Goal: Navigation & Orientation: Find specific page/section

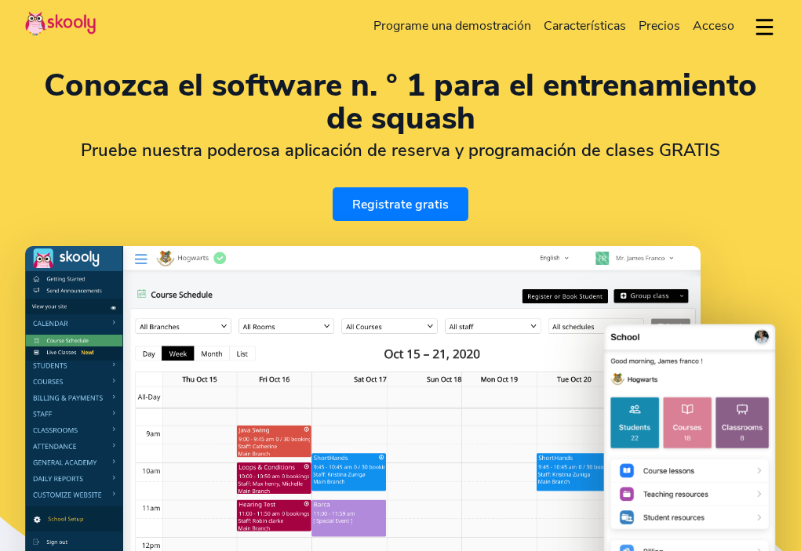
select select "es"
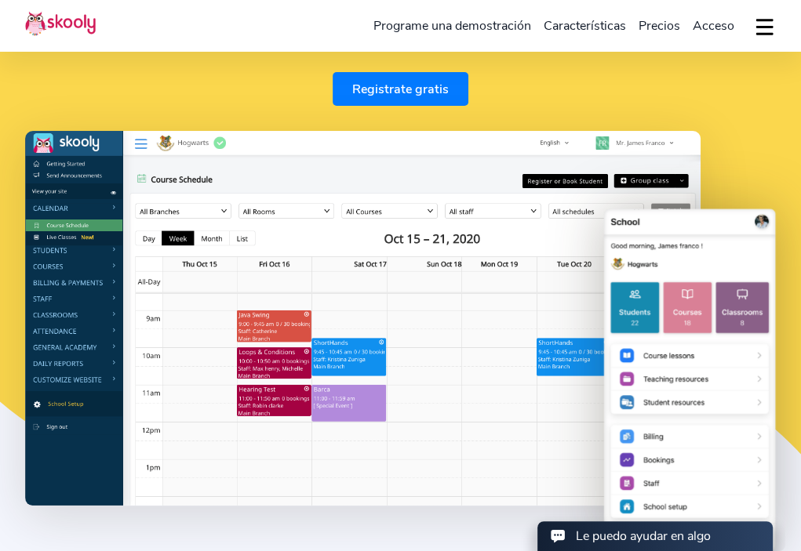
scroll to position [140, 0]
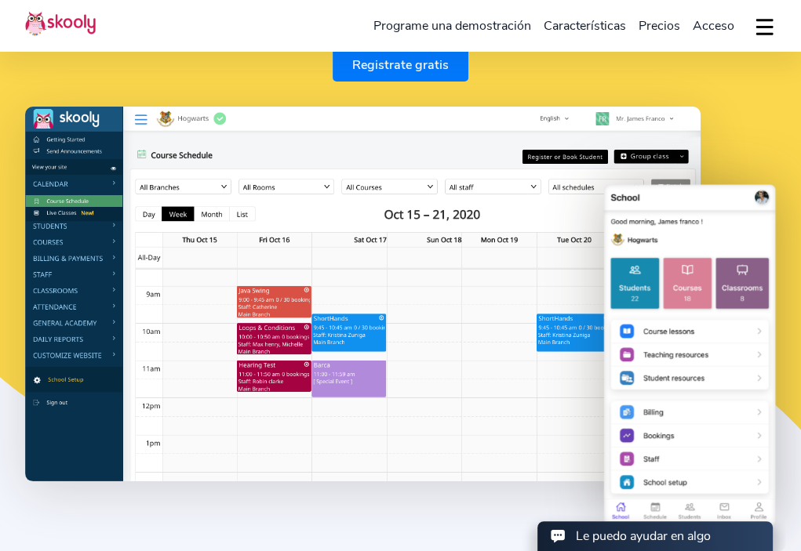
select select "52"
select select "[GEOGRAPHIC_DATA]"
select select "[GEOGRAPHIC_DATA]/[GEOGRAPHIC_DATA]"
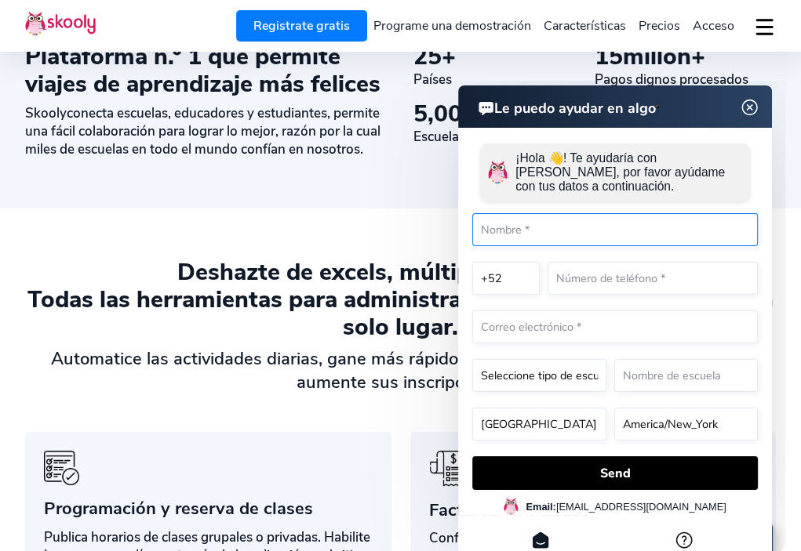
scroll to position [704, 0]
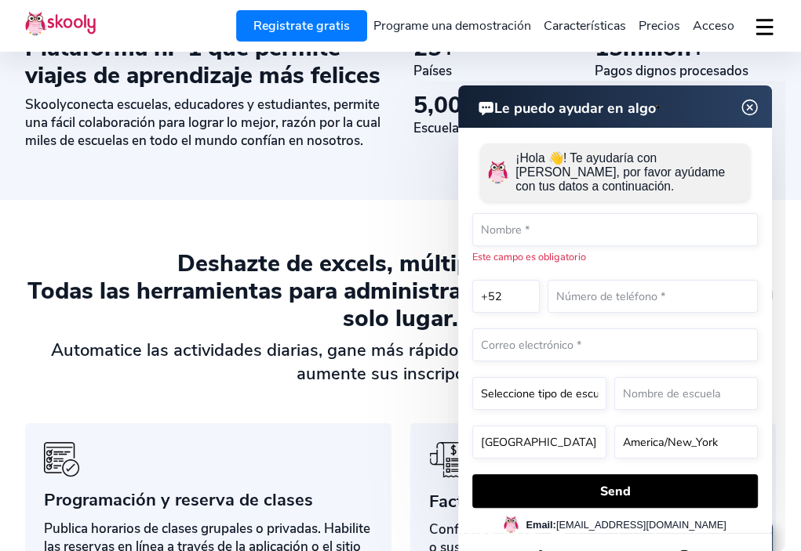
click at [743, 103] on img at bounding box center [750, 108] width 30 height 20
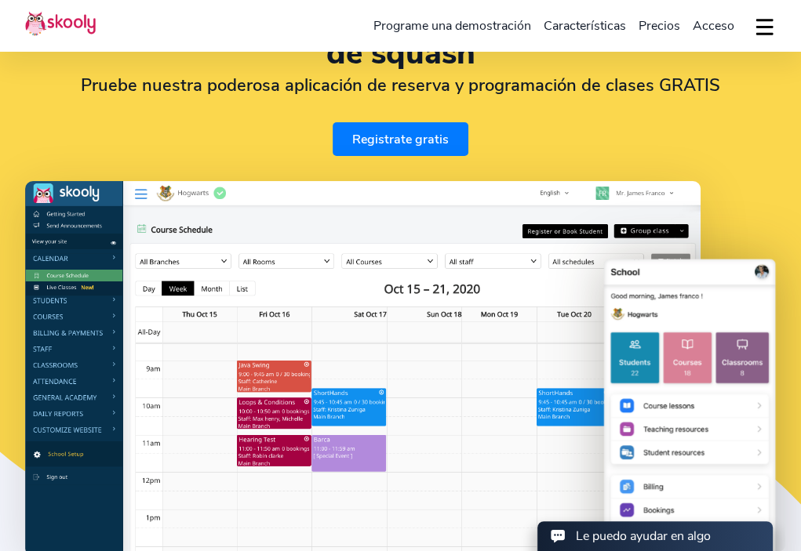
scroll to position [82, 0]
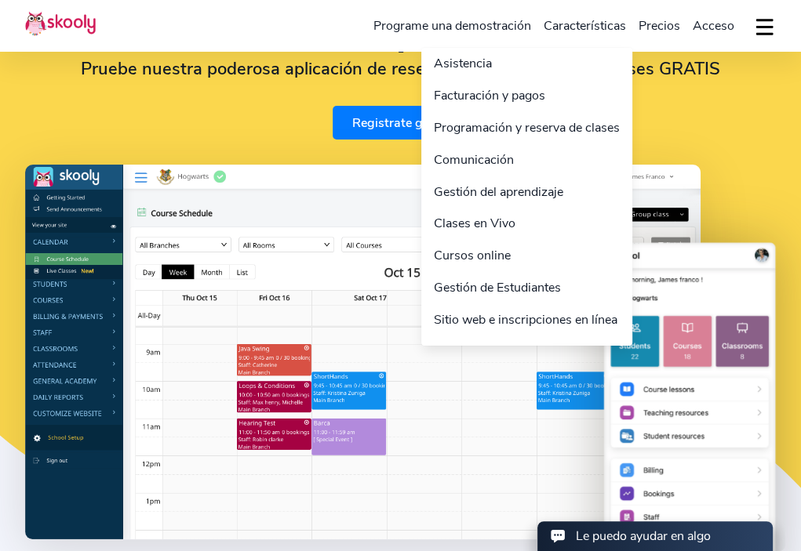
click at [543, 25] on link "Características" at bounding box center [584, 25] width 95 height 25
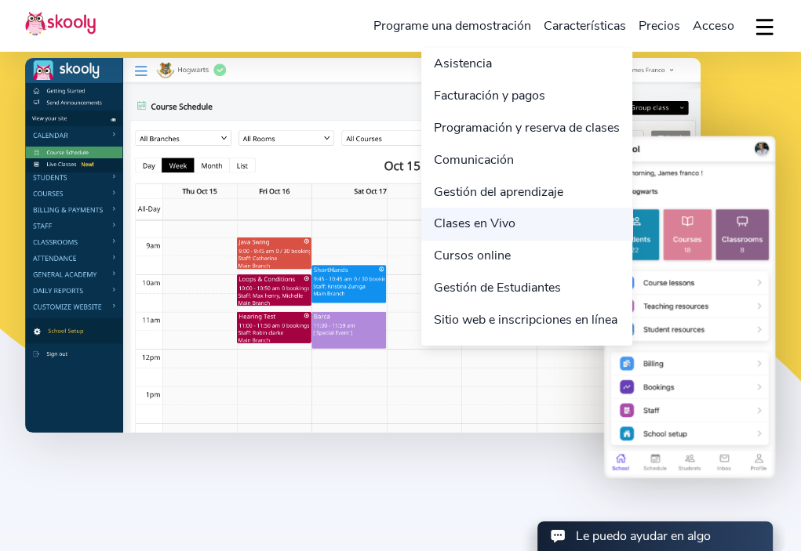
scroll to position [118, 0]
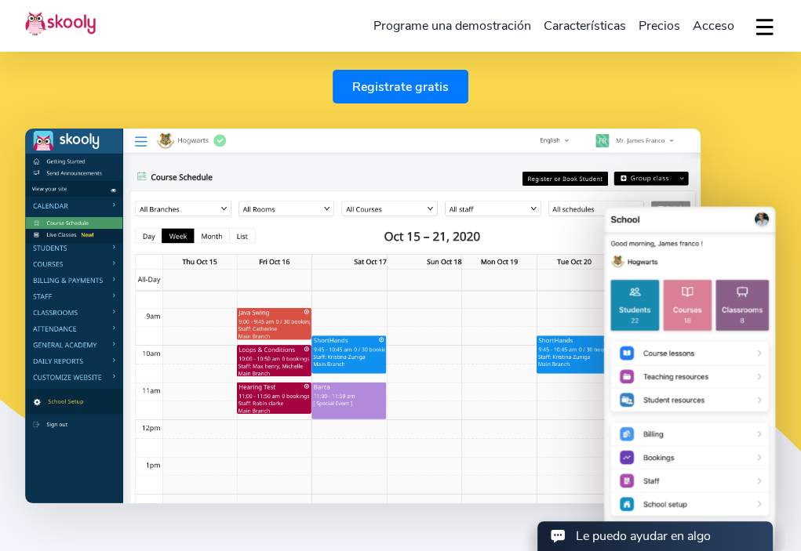
click at [96, 41] on link at bounding box center [60, 26] width 71 height 30
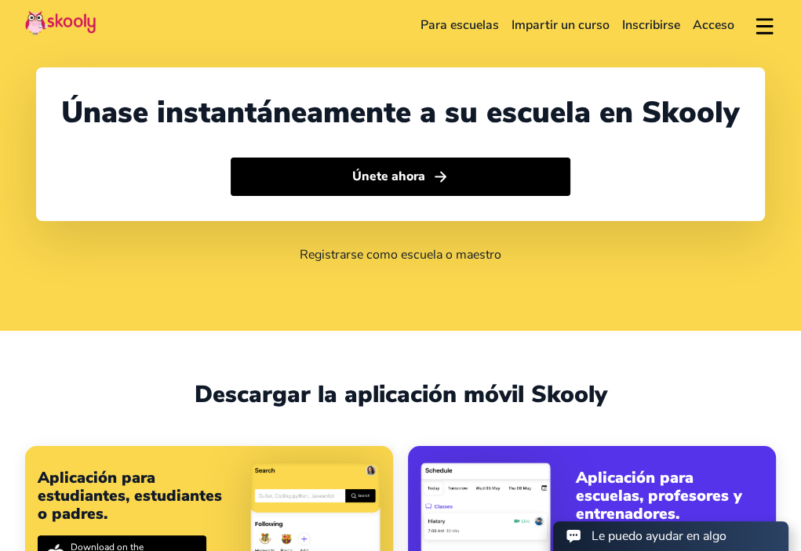
select select "52"
select select "[GEOGRAPHIC_DATA]"
select select "[GEOGRAPHIC_DATA]/[GEOGRAPHIC_DATA]"
